Goal: Information Seeking & Learning: Compare options

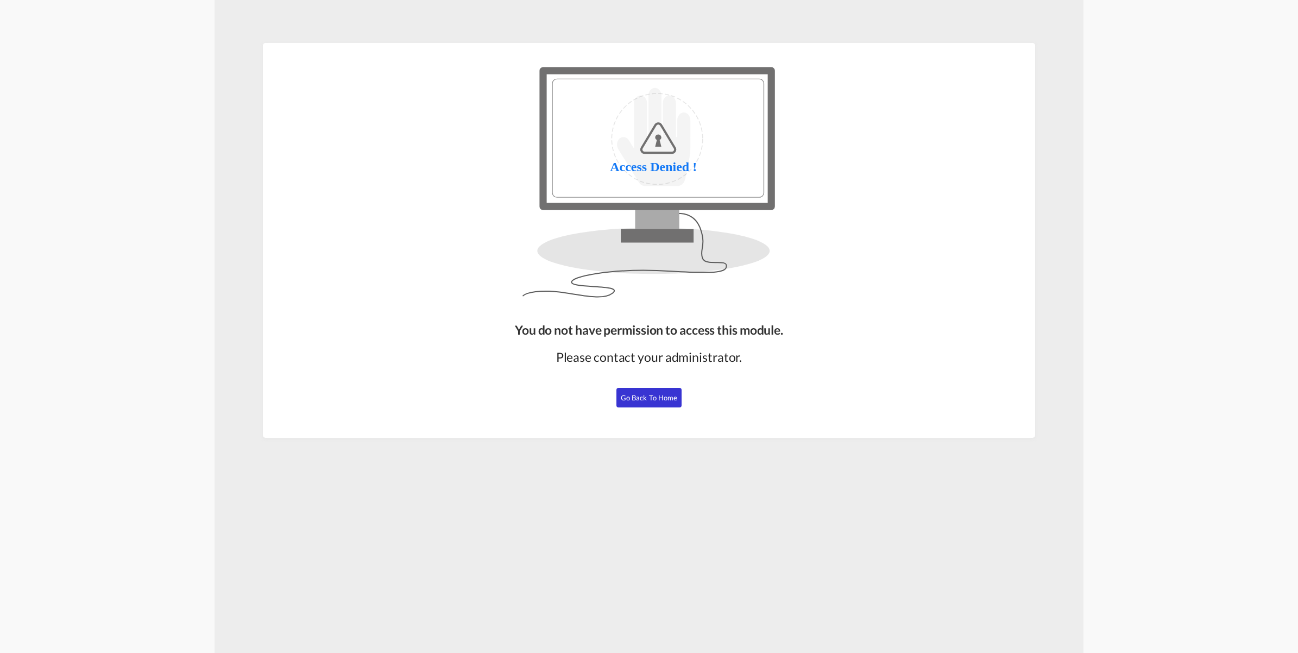
click at [645, 391] on button "Go Back to Home" at bounding box center [648, 398] width 65 height 20
